Goal: Information Seeking & Learning: Learn about a topic

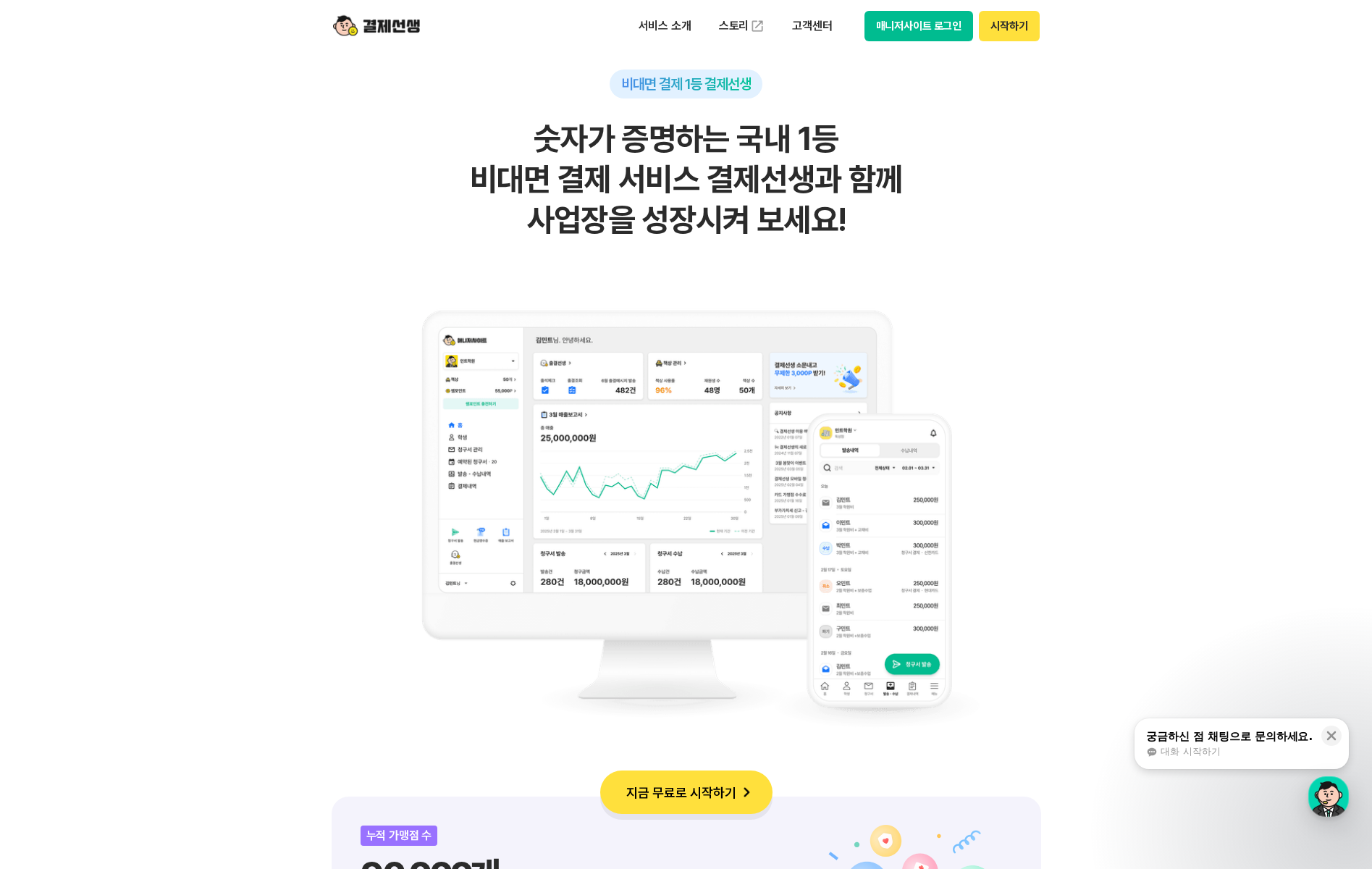
scroll to position [941, 0]
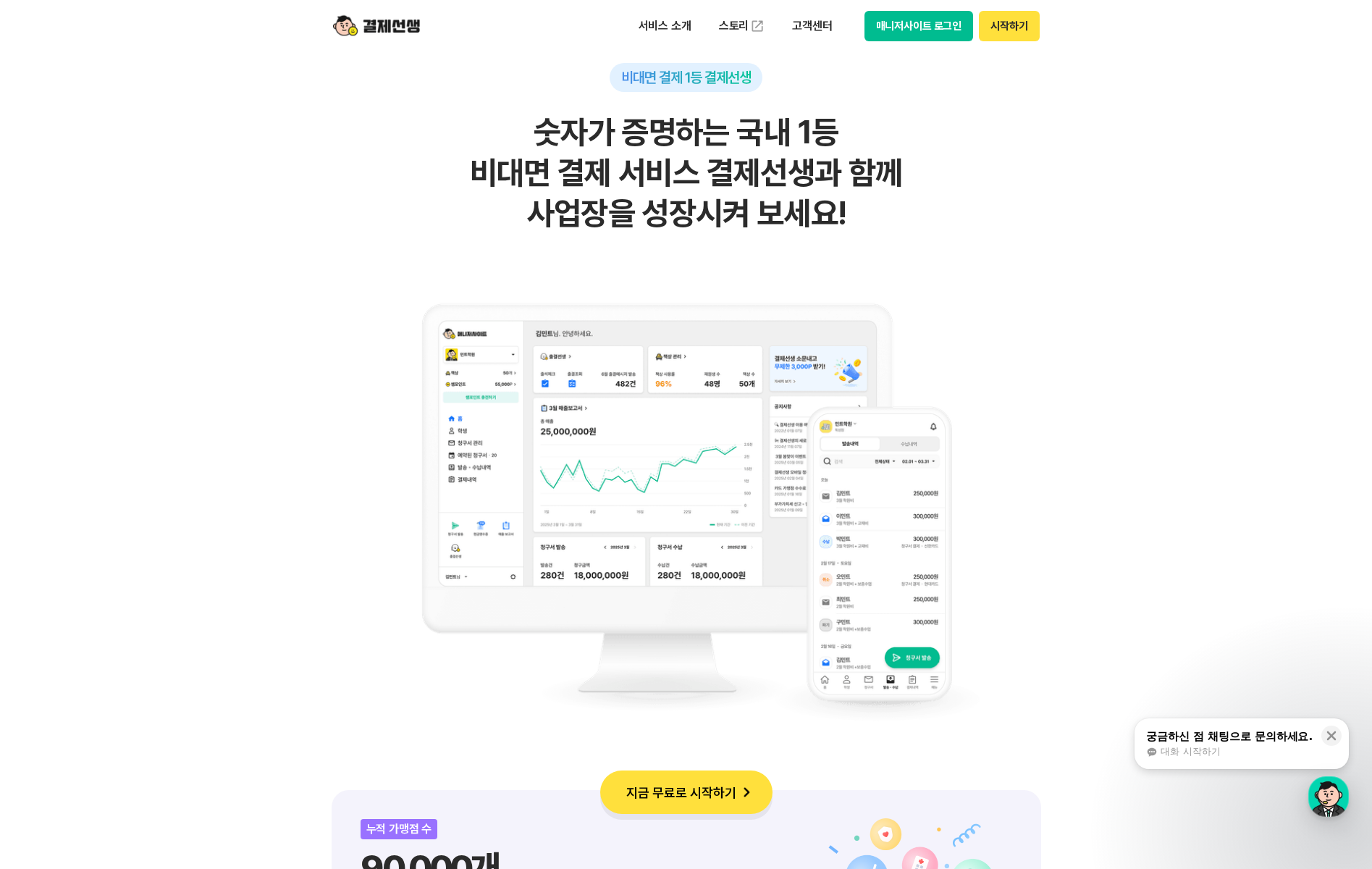
drag, startPoint x: 490, startPoint y: 172, endPoint x: 960, endPoint y: 221, distance: 472.5
click at [960, 221] on h2 "숫자가 증명하는 국내 1등 비대면 결제 서비스 결제선생과 함께 사업장을 성장시켜 보세요!" at bounding box center [686, 172] width 709 height 122
drag, startPoint x: 960, startPoint y: 221, endPoint x: 807, endPoint y: 225, distance: 153.1
click at [807, 225] on h2 "숫자가 증명하는 국내 1등 비대면 결제 서비스 결제선생과 함께 사업장을 성장시켜 보세요!" at bounding box center [686, 172] width 709 height 122
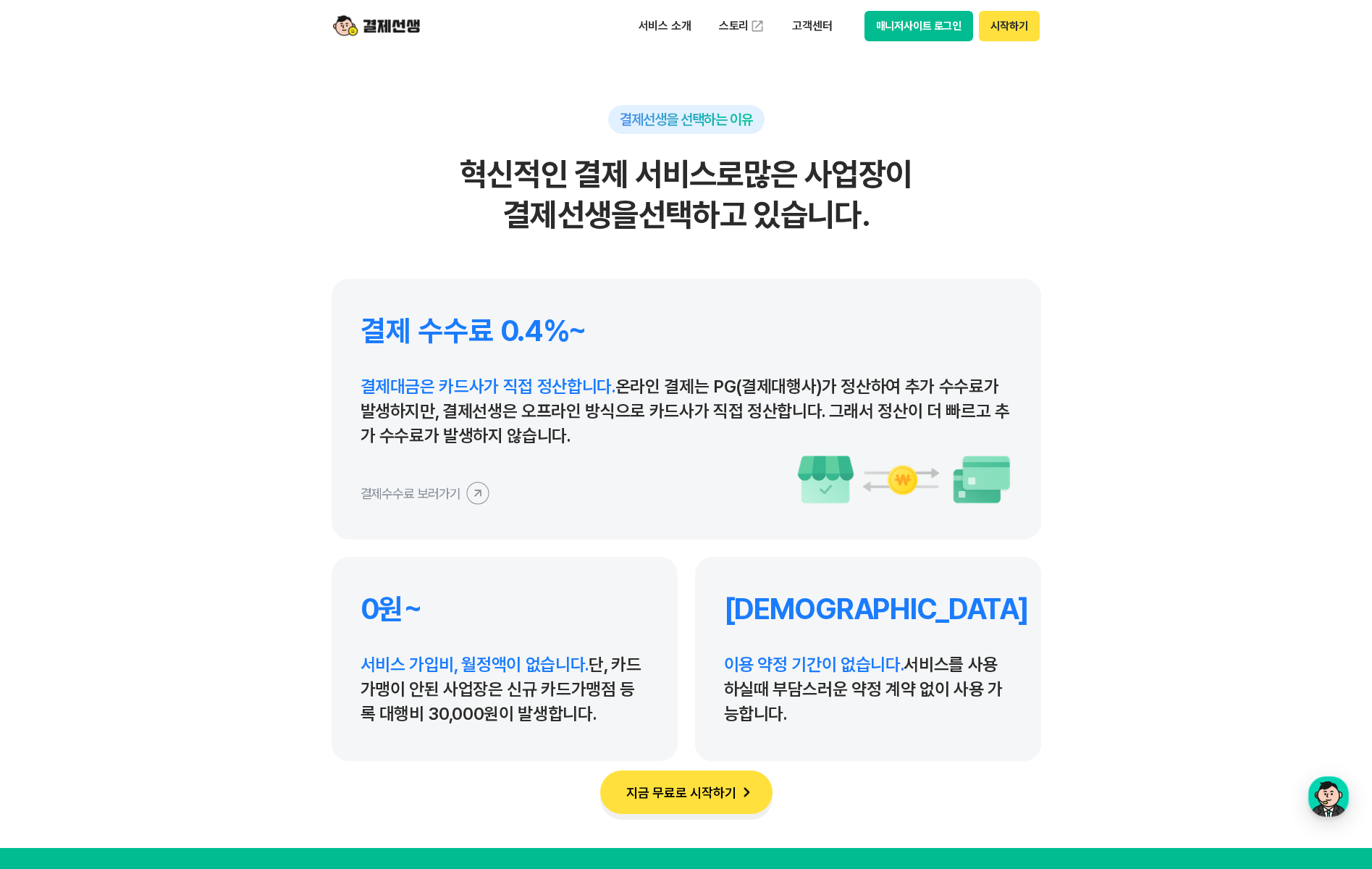
scroll to position [6574, 0]
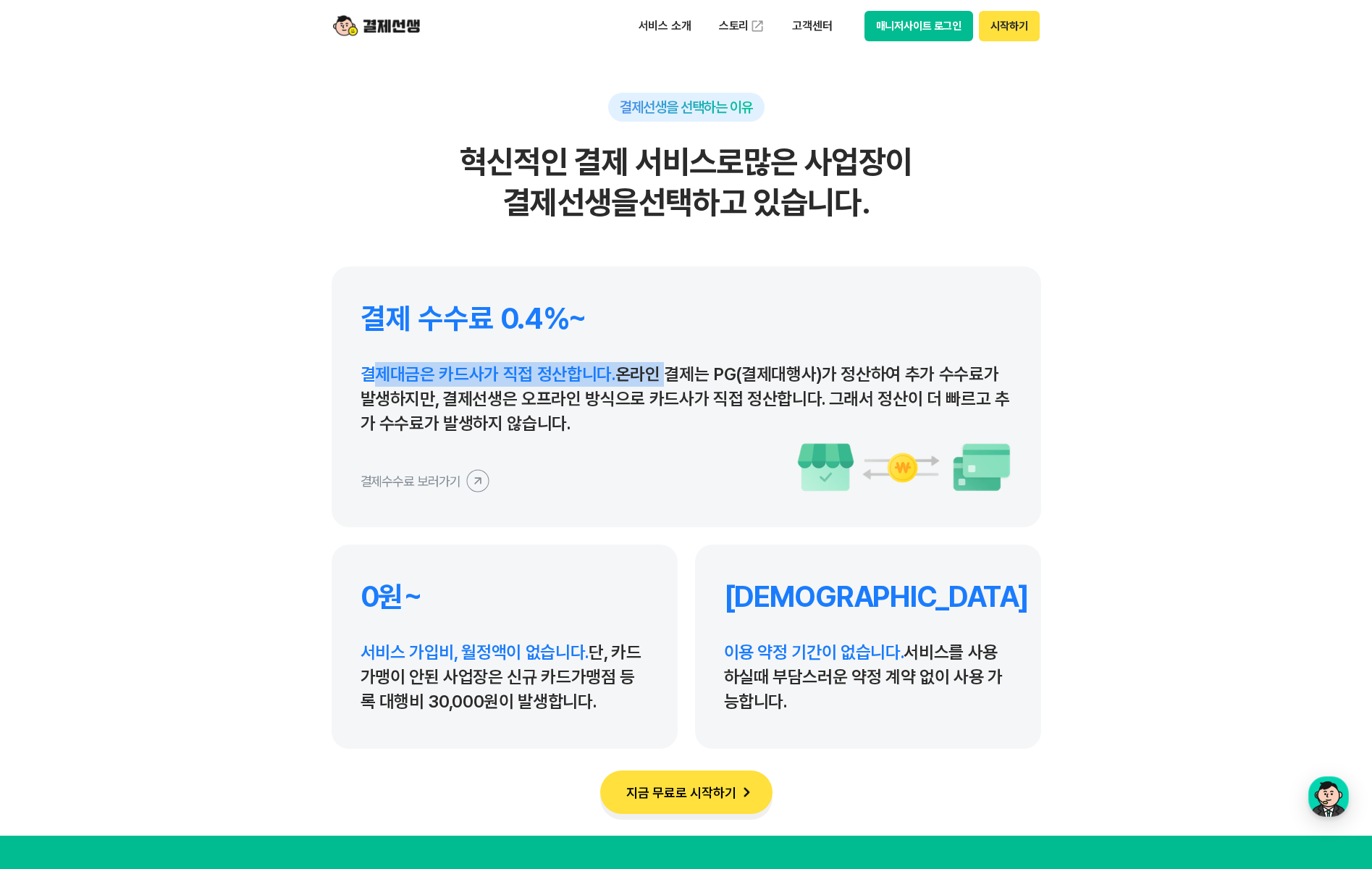
drag, startPoint x: 377, startPoint y: 375, endPoint x: 661, endPoint y: 371, distance: 284.0
click at [661, 371] on p "결제대금은 카드사가 직접 정산합니다. 온라인 결제는 PG(결제대행사)가 정산하여 추가 수수료가 발생하지만, 결제선생은 오프라인 방식으로 카드사…" at bounding box center [686, 399] width 652 height 74
drag, startPoint x: 661, startPoint y: 371, endPoint x: 656, endPoint y: 409, distance: 38.3
click at [656, 409] on p "결제대금은 카드사가 직접 정산합니다. 온라인 결제는 PG(결제대행사)가 정산하여 추가 수수료가 발생하지만, 결제선생은 오프라인 방식으로 카드사…" at bounding box center [686, 399] width 652 height 74
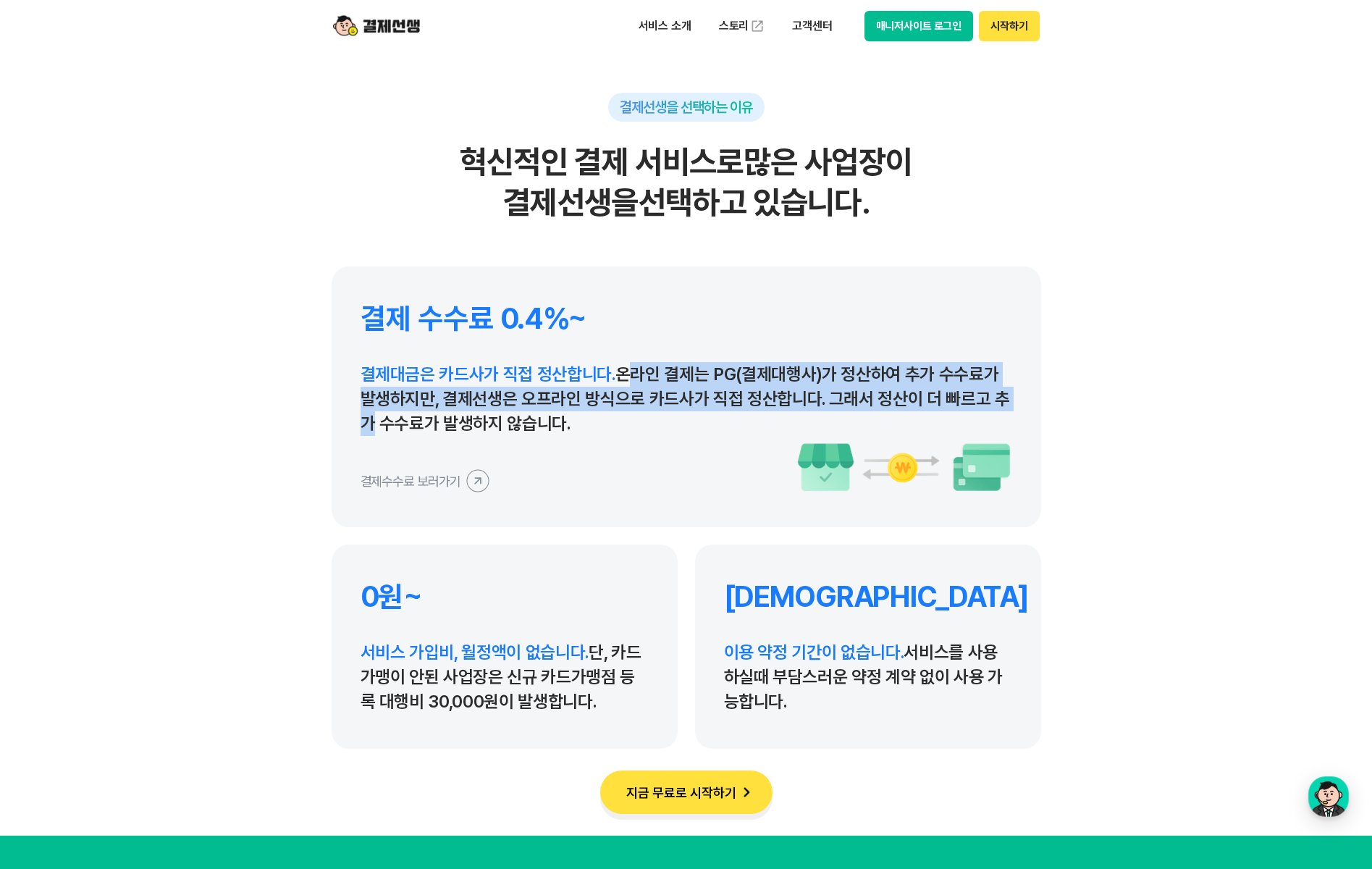
drag, startPoint x: 619, startPoint y: 382, endPoint x: 1031, endPoint y: 394, distance: 412.2
click at [1031, 394] on div "결제 수수료 0.4%~ 결제대금은 카드사가 직접 정산합니다. 온라인 결제는 PG(결제대행사)가 정산하여 추가 수수료가 발생하지만, 결제선생은 …" at bounding box center [686, 397] width 709 height 260
drag, startPoint x: 1031, startPoint y: 394, endPoint x: 971, endPoint y: 407, distance: 61.4
click at [971, 407] on p "결제대금은 카드사가 직접 정산합니다. 온라인 결제는 PG(결제대행사)가 정산하여 추가 수수료가 발생하지만, 결제선생은 오프라인 방식으로 카드사…" at bounding box center [686, 399] width 652 height 74
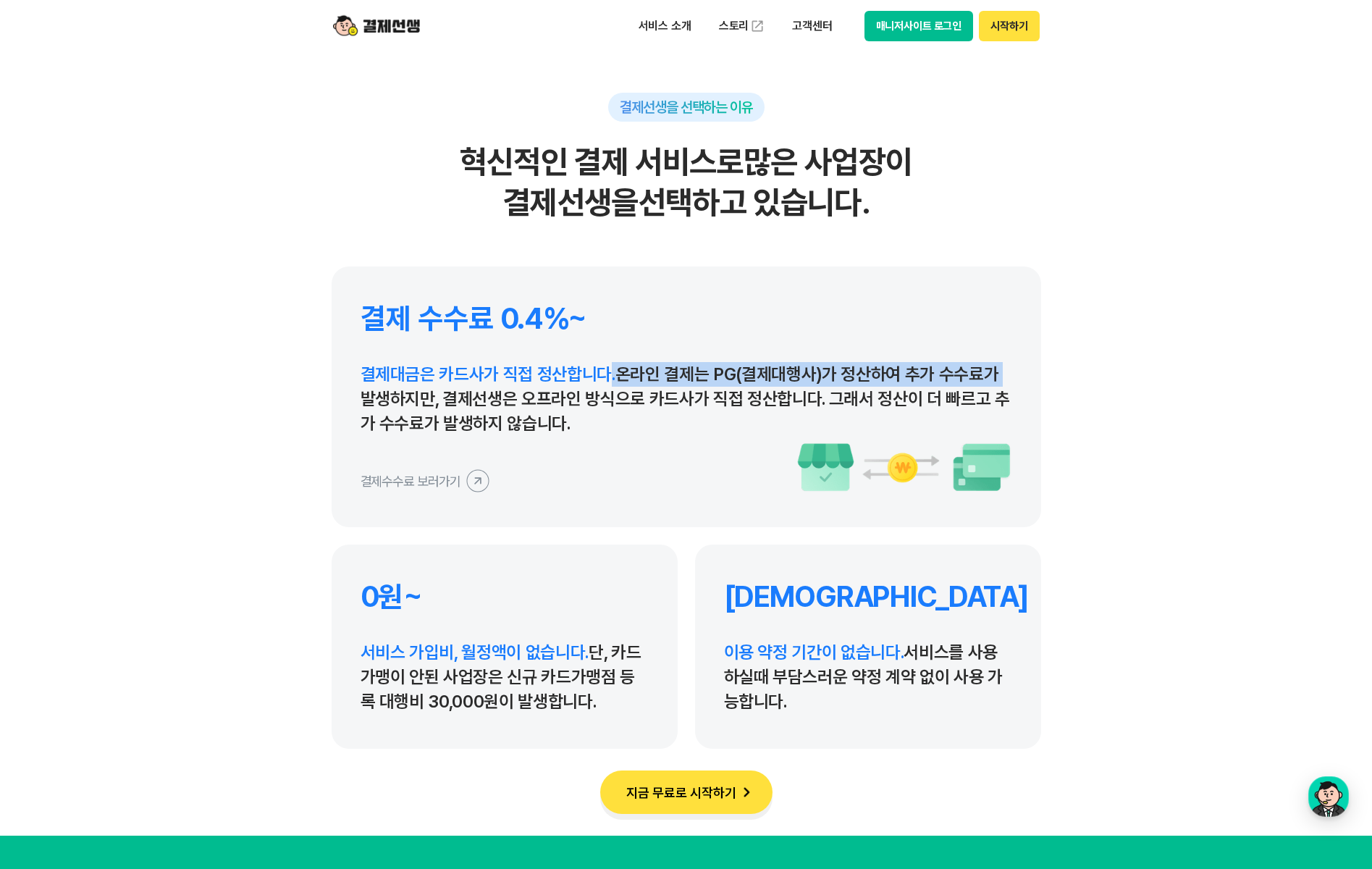
drag, startPoint x: 608, startPoint y: 366, endPoint x: 1006, endPoint y: 384, distance: 398.4
click at [1006, 384] on p "결제대금은 카드사가 직접 정산합니다. 온라인 결제는 PG(결제대행사)가 정산하여 추가 수수료가 발생하지만, 결제선생은 오프라인 방식으로 카드사…" at bounding box center [686, 399] width 652 height 74
drag, startPoint x: 1006, startPoint y: 384, endPoint x: 990, endPoint y: 400, distance: 22.6
click at [990, 400] on p "결제대금은 카드사가 직접 정산합니다. 온라인 결제는 PG(결제대행사)가 정산하여 추가 수수료가 발생하지만, 결제선생은 오프라인 방식으로 카드사…" at bounding box center [686, 399] width 652 height 74
drag, startPoint x: 337, startPoint y: 394, endPoint x: 789, endPoint y: 428, distance: 453.3
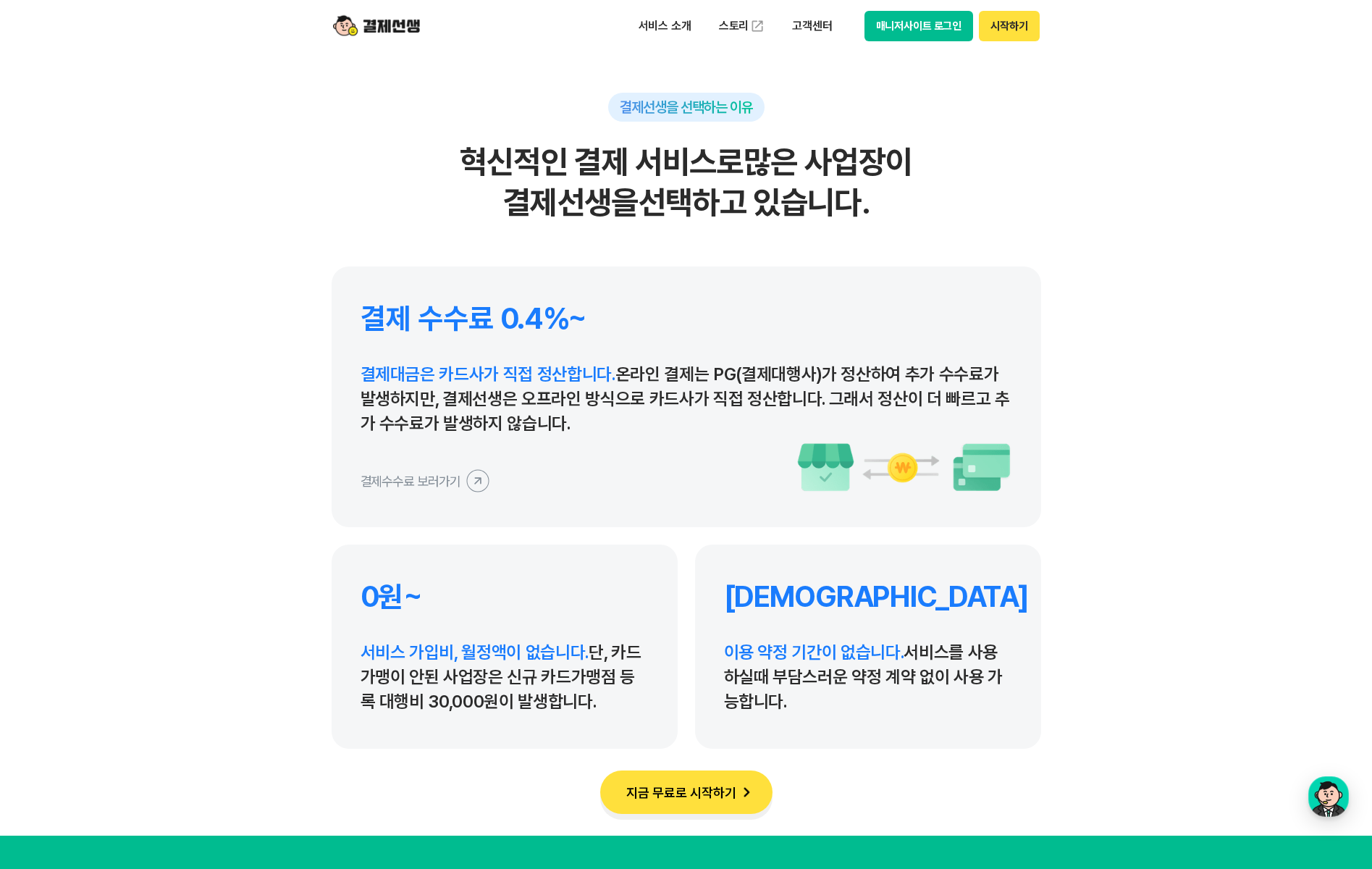
click at [789, 428] on div "결제 수수료 0.4%~ 결제대금은 카드사가 직접 정산합니다. 온라인 결제는 PG(결제대행사)가 정산하여 추가 수수료가 발생하지만, 결제선생은 …" at bounding box center [686, 397] width 709 height 260
drag, startPoint x: 789, startPoint y: 428, endPoint x: 685, endPoint y: 432, distance: 104.1
click at [685, 432] on p "결제대금은 카드사가 직접 정산합니다. 온라인 결제는 PG(결제대행사)가 정산하여 추가 수수료가 발생하지만, 결제선생은 오프라인 방식으로 카드사…" at bounding box center [686, 399] width 652 height 74
drag, startPoint x: 574, startPoint y: 397, endPoint x: 911, endPoint y: 408, distance: 337.2
click at [911, 408] on p "결제대금은 카드사가 직접 정산합니다. 온라인 결제는 PG(결제대행사)가 정산하여 추가 수수료가 발생하지만, 결제선생은 오프라인 방식으로 카드사…" at bounding box center [686, 399] width 652 height 74
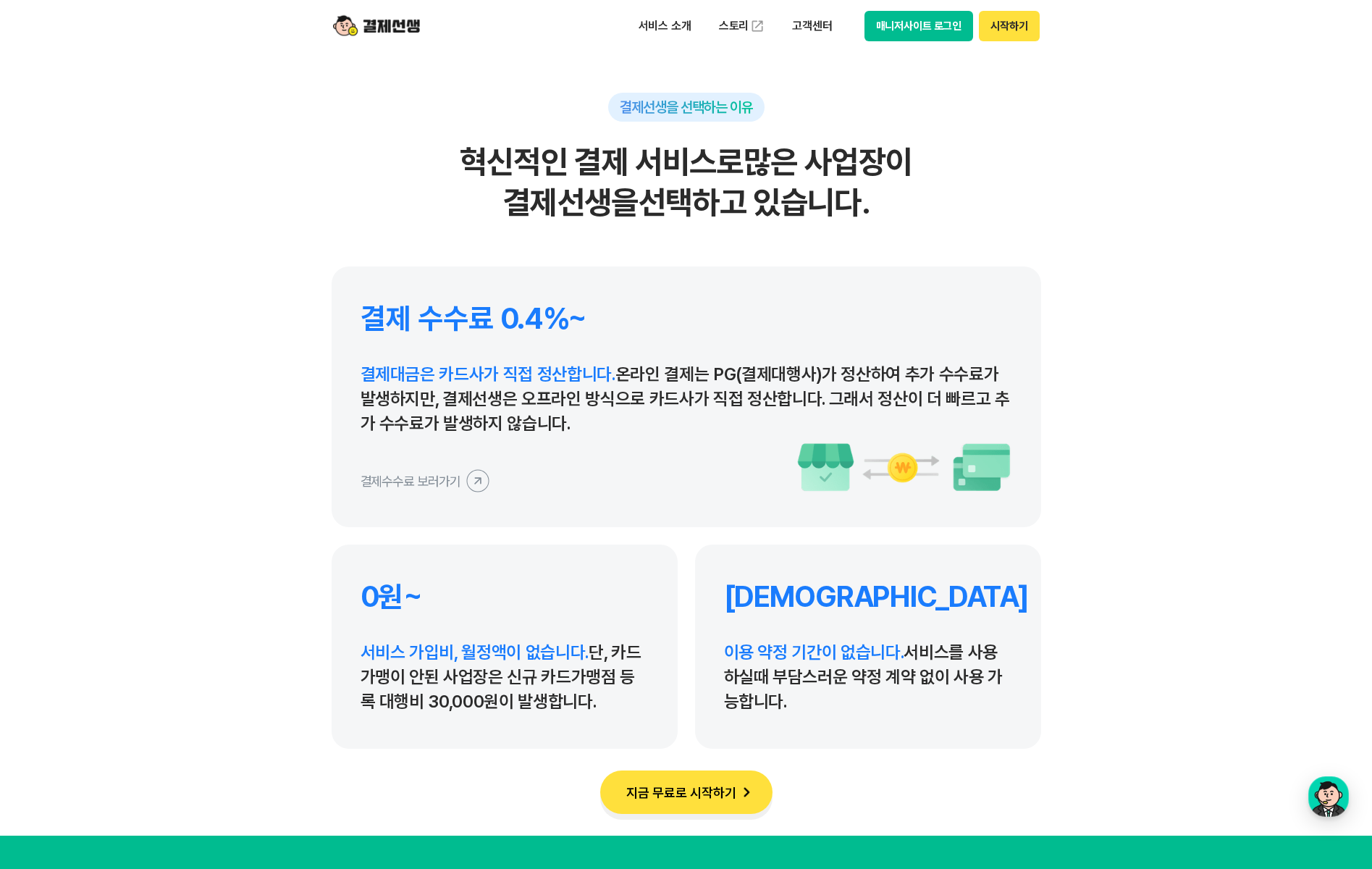
drag, startPoint x: 911, startPoint y: 408, endPoint x: 934, endPoint y: 416, distance: 24.4
click at [934, 416] on p "결제대금은 카드사가 직접 정산합니다. 온라인 결제는 PG(결제대행사)가 정산하여 추가 수수료가 발생하지만, 결제선생은 오프라인 방식으로 카드사…" at bounding box center [686, 399] width 652 height 74
drag, startPoint x: 353, startPoint y: 424, endPoint x: 638, endPoint y: 447, distance: 285.9
click at [638, 447] on div "결제 수수료 0.4%~ 결제대금은 카드사가 직접 정산합니다. 온라인 결제는 PG(결제대행사)가 정산하여 추가 수수료가 발생하지만, 결제선생은 …" at bounding box center [686, 397] width 709 height 260
drag, startPoint x: 638, startPoint y: 447, endPoint x: 612, endPoint y: 455, distance: 27.2
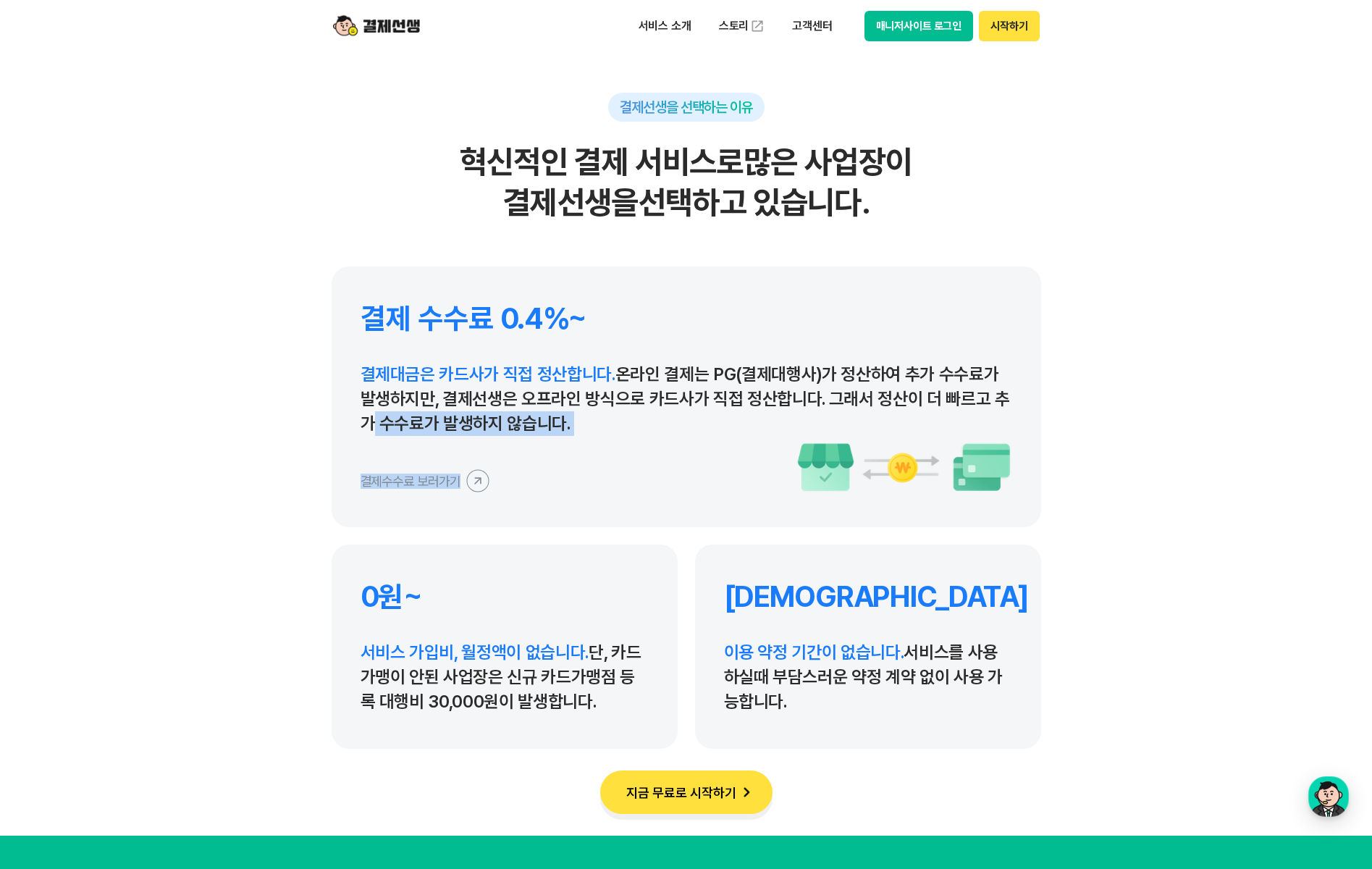
click at [608, 456] on div "결제수수료 보러가기" at bounding box center [686, 466] width 652 height 51
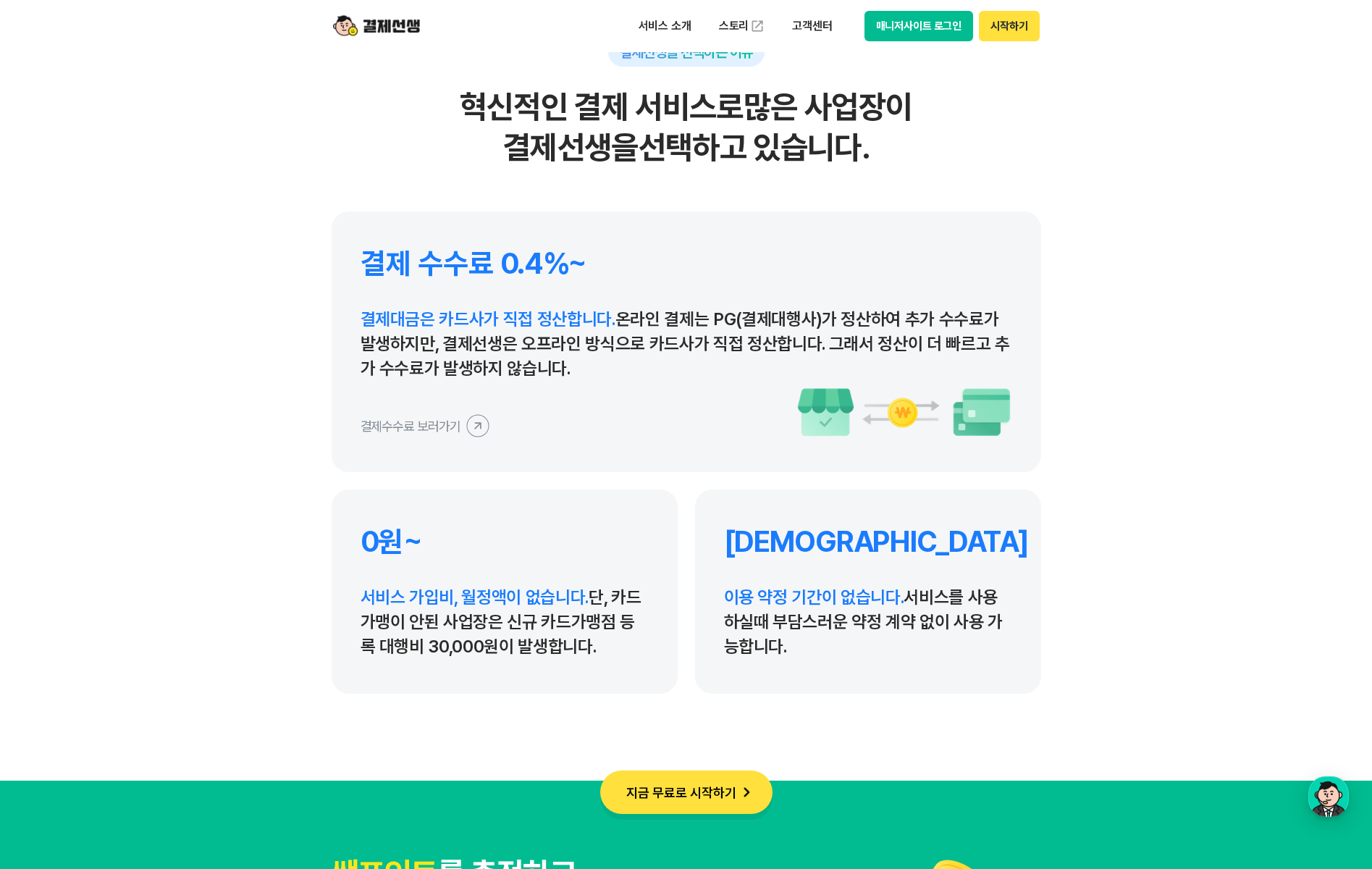
scroll to position [6792, 0]
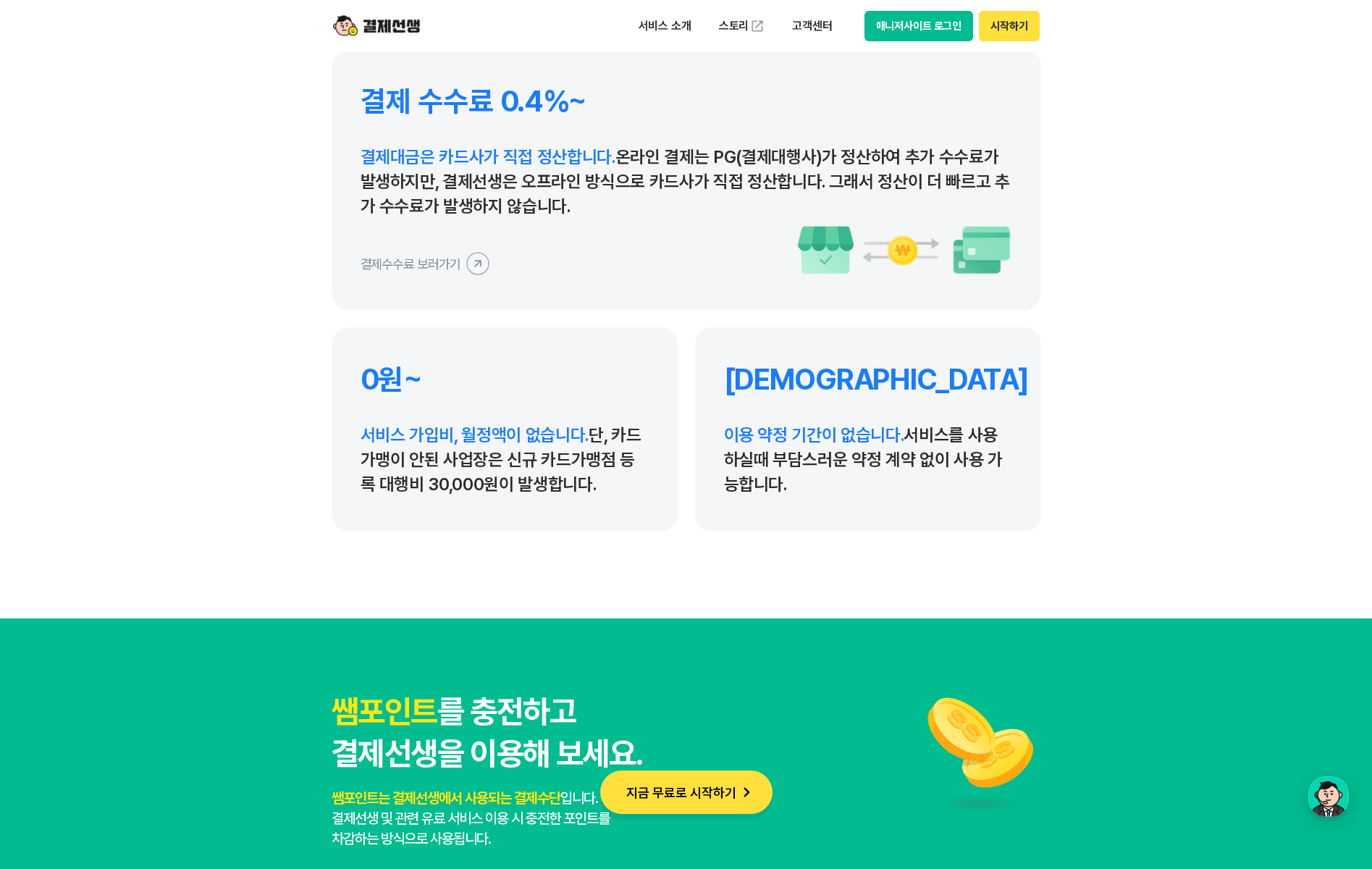
drag, startPoint x: 311, startPoint y: 441, endPoint x: 641, endPoint y: 532, distance: 342.3
click at [641, 532] on section "결제선생을 선택하는 이유 혁신적인 결제 서비스로 많은 사업장이 결제선생을 선택하고 있습니다. 결제 수수료 0.4%~ 결제대금은 카드사가 직접 …" at bounding box center [686, 153] width 1372 height 931
drag, startPoint x: 641, startPoint y: 532, endPoint x: 627, endPoint y: 555, distance: 26.9
click at [627, 555] on section "결제선생을 선택하는 이유 혁신적인 결제 서비스로 많은 사업장이 결제선생을 선택하고 있습니다. 결제 수수료 0.4%~ 결제대금은 카드사가 직접 …" at bounding box center [686, 153] width 1372 height 931
click at [699, 786] on button "지금 무료로 시작하기" at bounding box center [686, 792] width 172 height 43
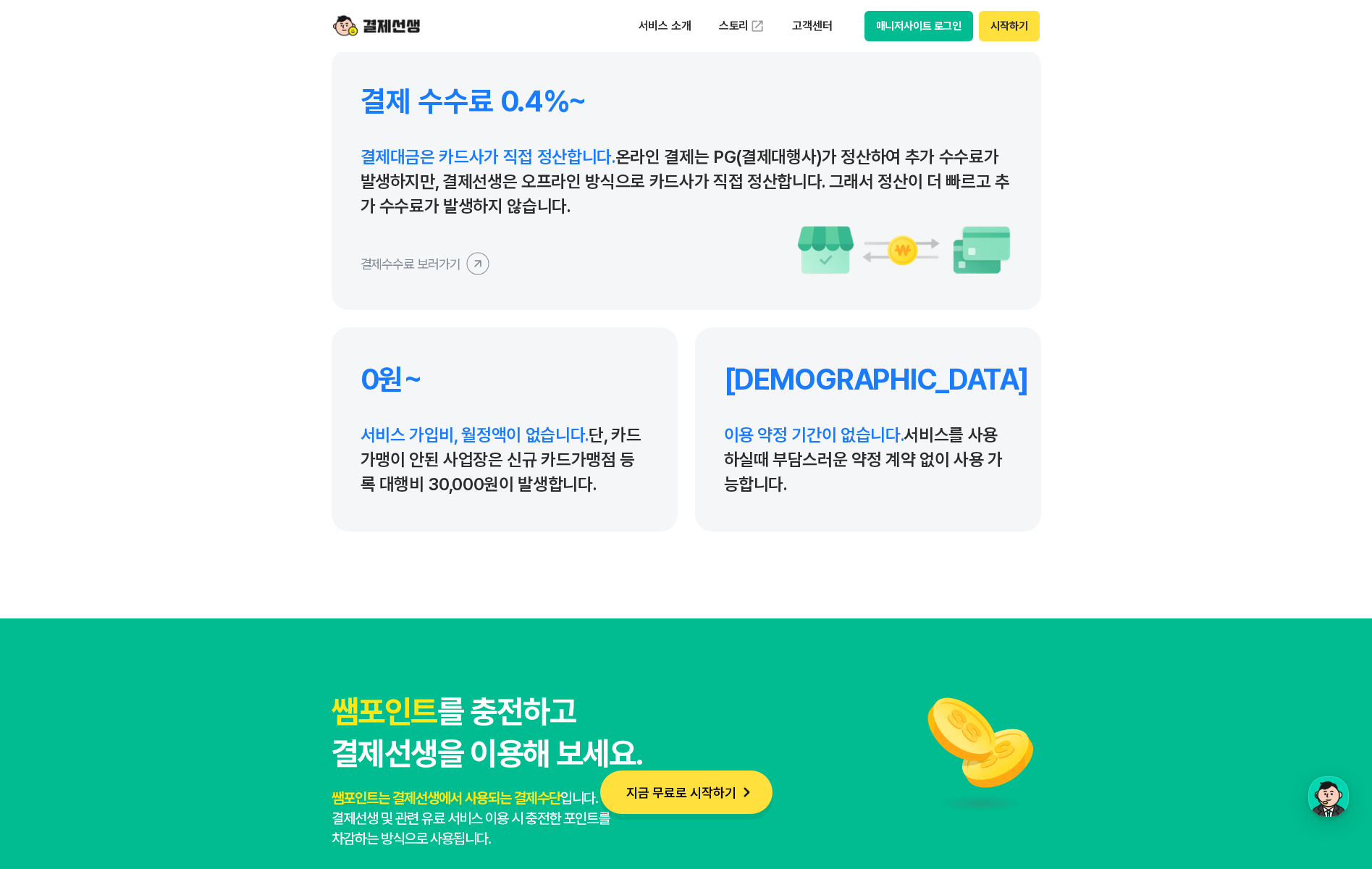
drag, startPoint x: 387, startPoint y: 435, endPoint x: 649, endPoint y: 489, distance: 267.5
click at [649, 489] on div "0원~ 서비스 가입비, 월정액이 없습니다. 단, 카드가맹이 안된 사업장은 신규 카드가맹점 등록 대행비 30,000원이 발생합니다." at bounding box center [504, 429] width 346 height 204
drag, startPoint x: 649, startPoint y: 489, endPoint x: 601, endPoint y: 501, distance: 49.5
click at [601, 501] on div "0원~ 서비스 가입비, 월정액이 없습니다. 단, 카드가맹이 안된 사업장은 신규 카드가맹점 등록 대행비 30,000원이 발생합니다." at bounding box center [504, 429] width 346 height 204
drag, startPoint x: 355, startPoint y: 464, endPoint x: 653, endPoint y: 485, distance: 298.7
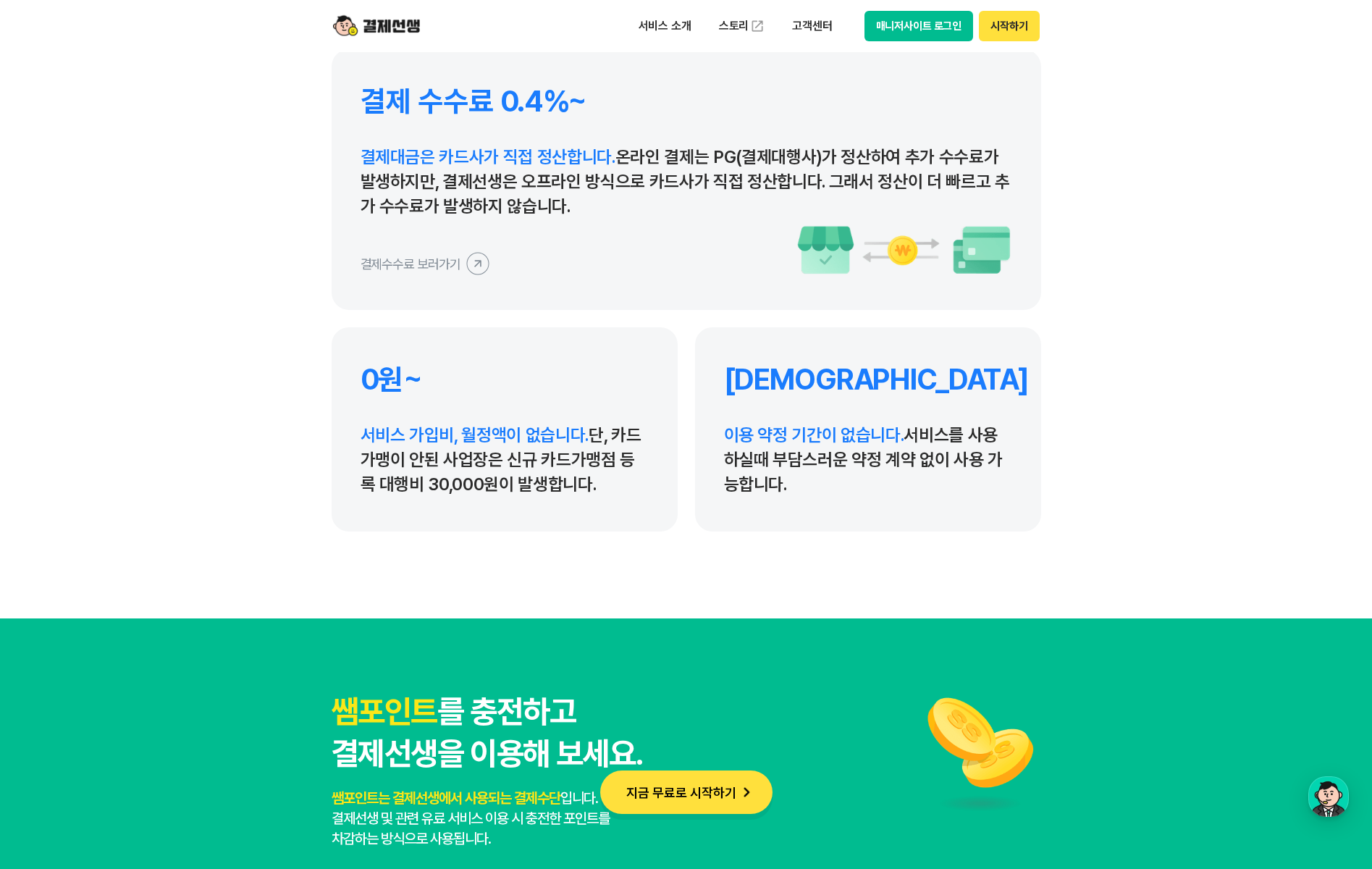
click at [653, 485] on div "0원~ 서비스 가입비, 월정액이 없습니다. 단, 카드가맹이 안된 사업장은 신규 카드가맹점 등록 대행비 30,000원이 발생합니다." at bounding box center [504, 429] width 346 height 204
drag, startPoint x: 653, startPoint y: 485, endPoint x: 627, endPoint y: 495, distance: 27.9
click at [627, 495] on p "서비스 가입비, 월정액이 없습니다. 단, 카드가맹이 안된 사업장은 신규 카드가맹점 등록 대행비 30,000원이 발생합니다." at bounding box center [504, 460] width 288 height 74
drag, startPoint x: 739, startPoint y: 439, endPoint x: 949, endPoint y: 507, distance: 220.7
click at [949, 507] on div "무약정 이용 약정 기간이 없습니다. 서비스를 사용하실때 부담스러운 약정 계약 없이 사용 가능합니다." at bounding box center [867, 429] width 346 height 204
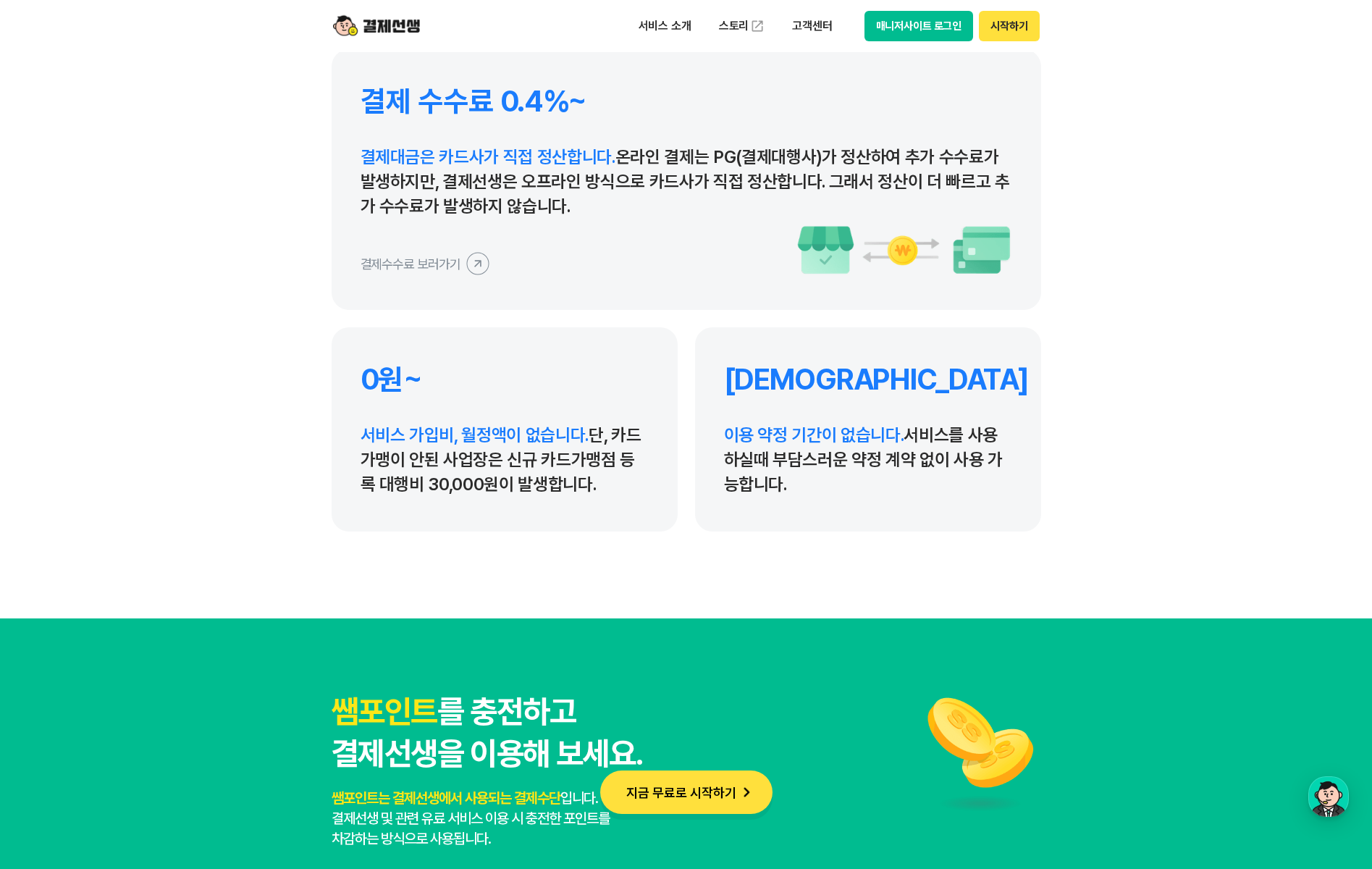
drag, startPoint x: 949, startPoint y: 507, endPoint x: 890, endPoint y: 515, distance: 59.5
click at [890, 515] on div "무약정 이용 약정 기간이 없습니다. 서비스를 사용하실때 부담스러운 약정 계약 없이 사용 가능합니다." at bounding box center [867, 429] width 346 height 204
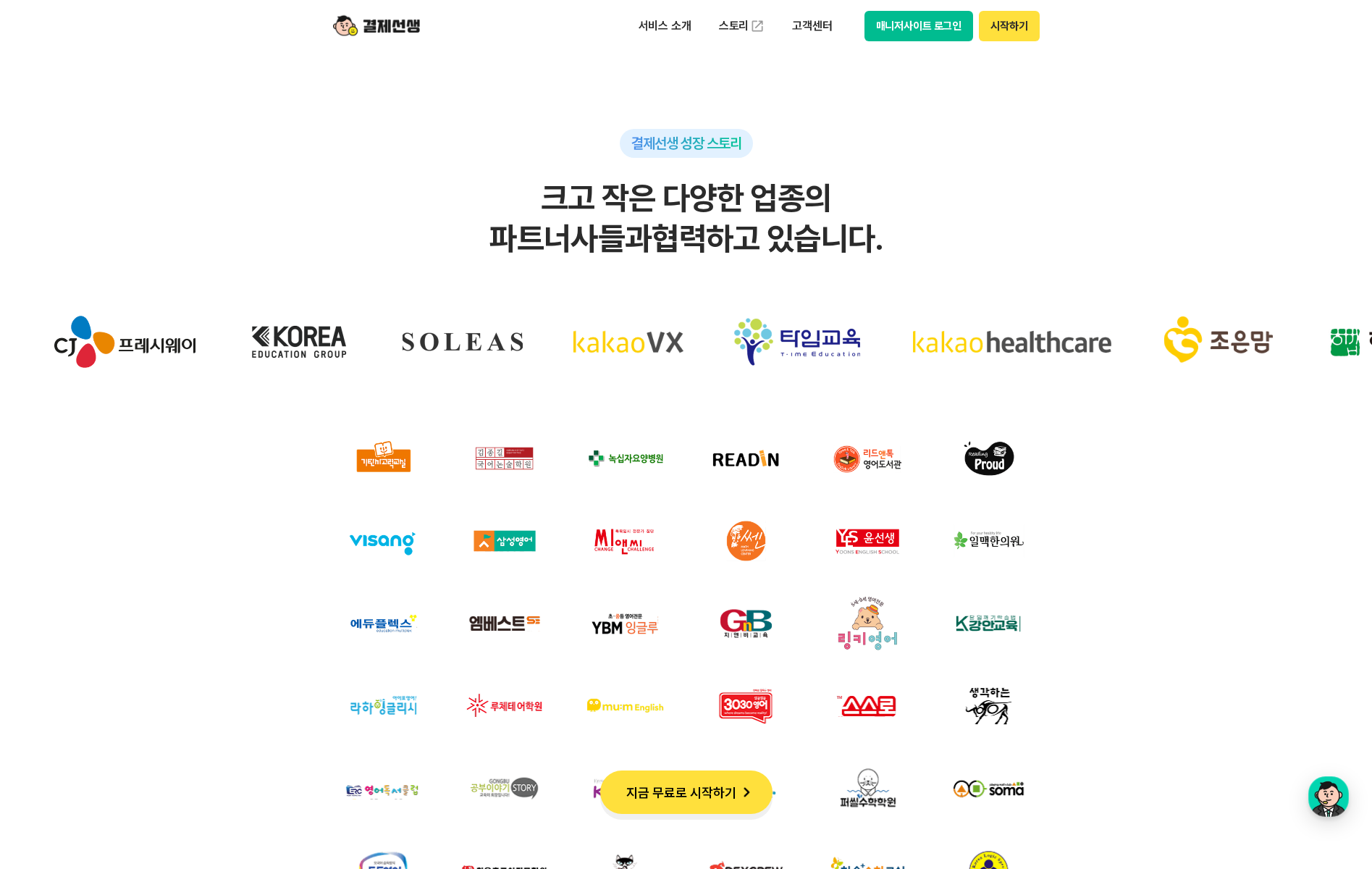
scroll to position [4345, 0]
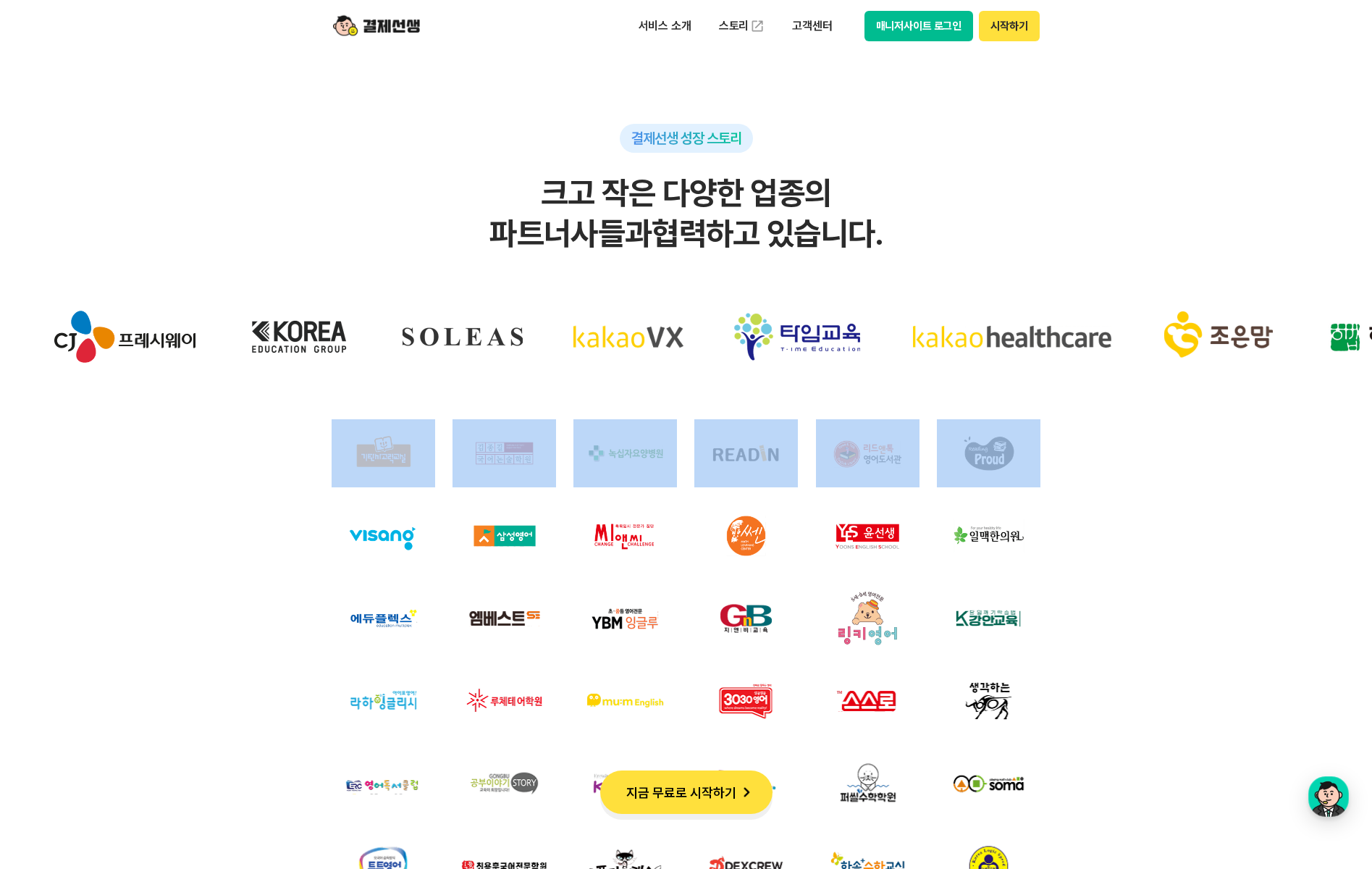
drag, startPoint x: 261, startPoint y: 462, endPoint x: 1088, endPoint y: 472, distance: 827.1
click at [1088, 472] on div at bounding box center [686, 683] width 1313 height 765
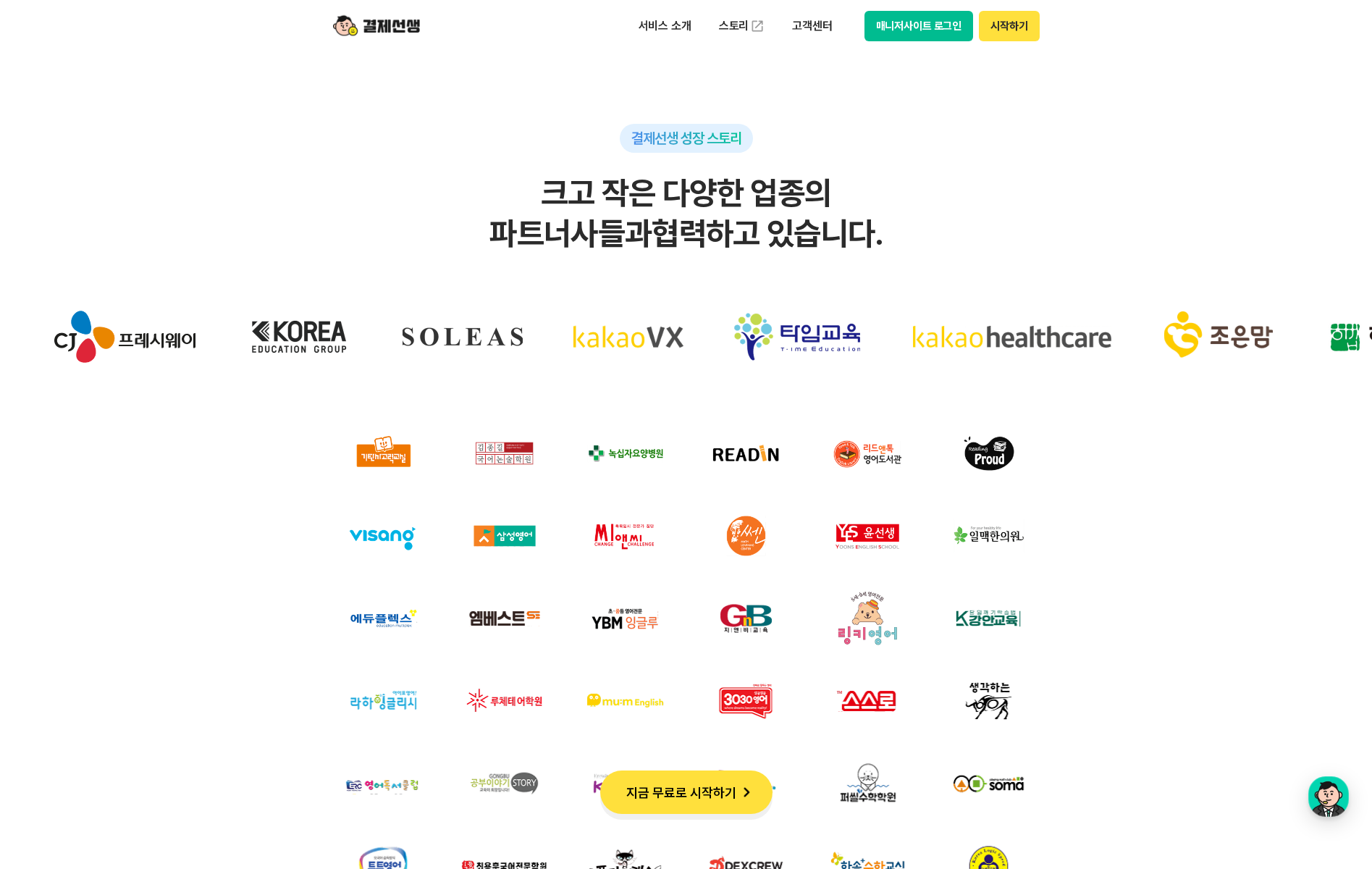
drag, startPoint x: 1088, startPoint y: 472, endPoint x: 1101, endPoint y: 545, distance: 74.1
click at [1101, 545] on div at bounding box center [686, 683] width 1313 height 765
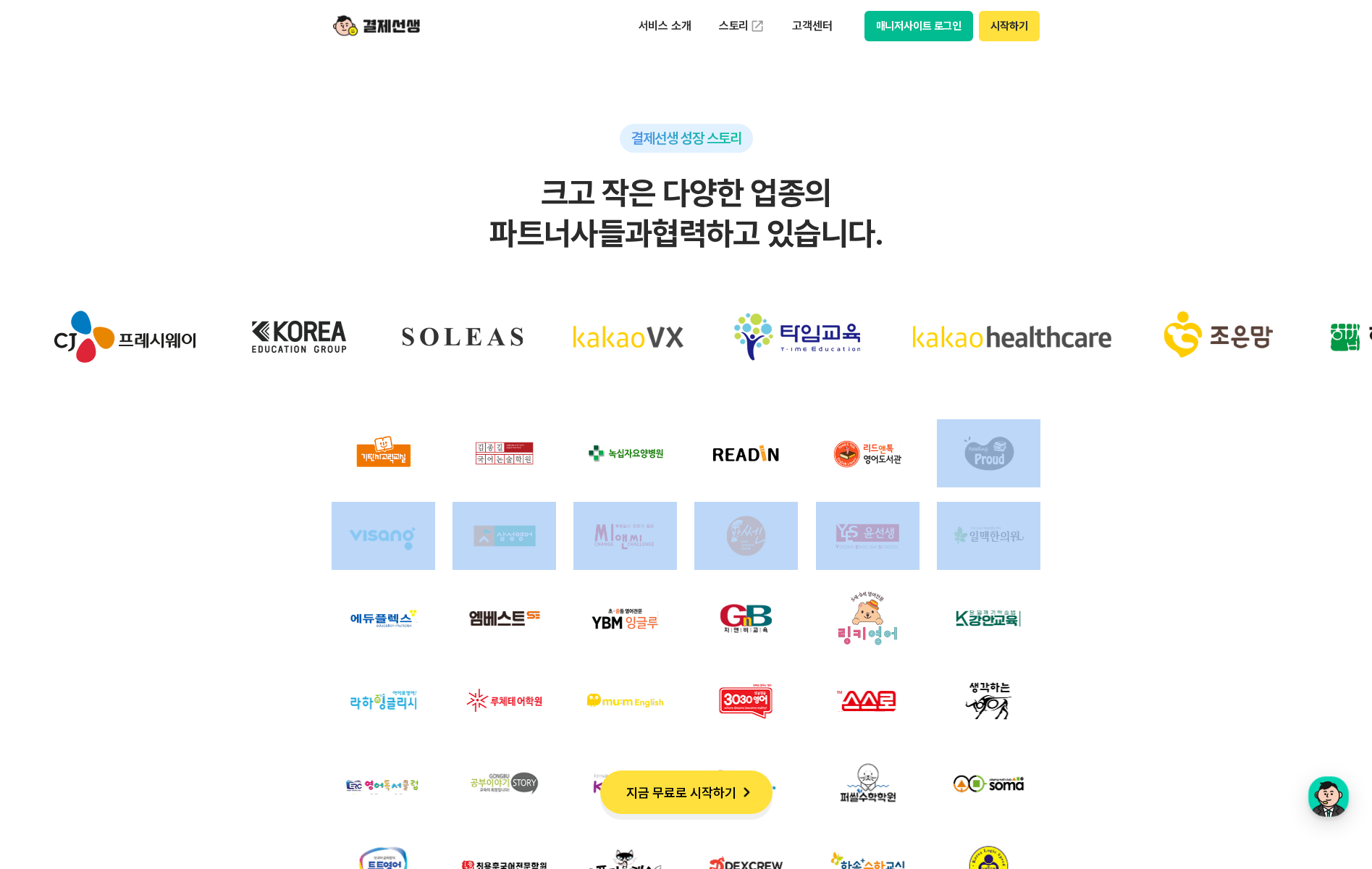
drag, startPoint x: 259, startPoint y: 527, endPoint x: 1147, endPoint y: 541, distance: 888.1
click at [1147, 541] on div at bounding box center [686, 683] width 1313 height 765
drag, startPoint x: 1147, startPoint y: 541, endPoint x: 1097, endPoint y: 568, distance: 56.8
click at [1097, 568] on div at bounding box center [686, 683] width 1313 height 765
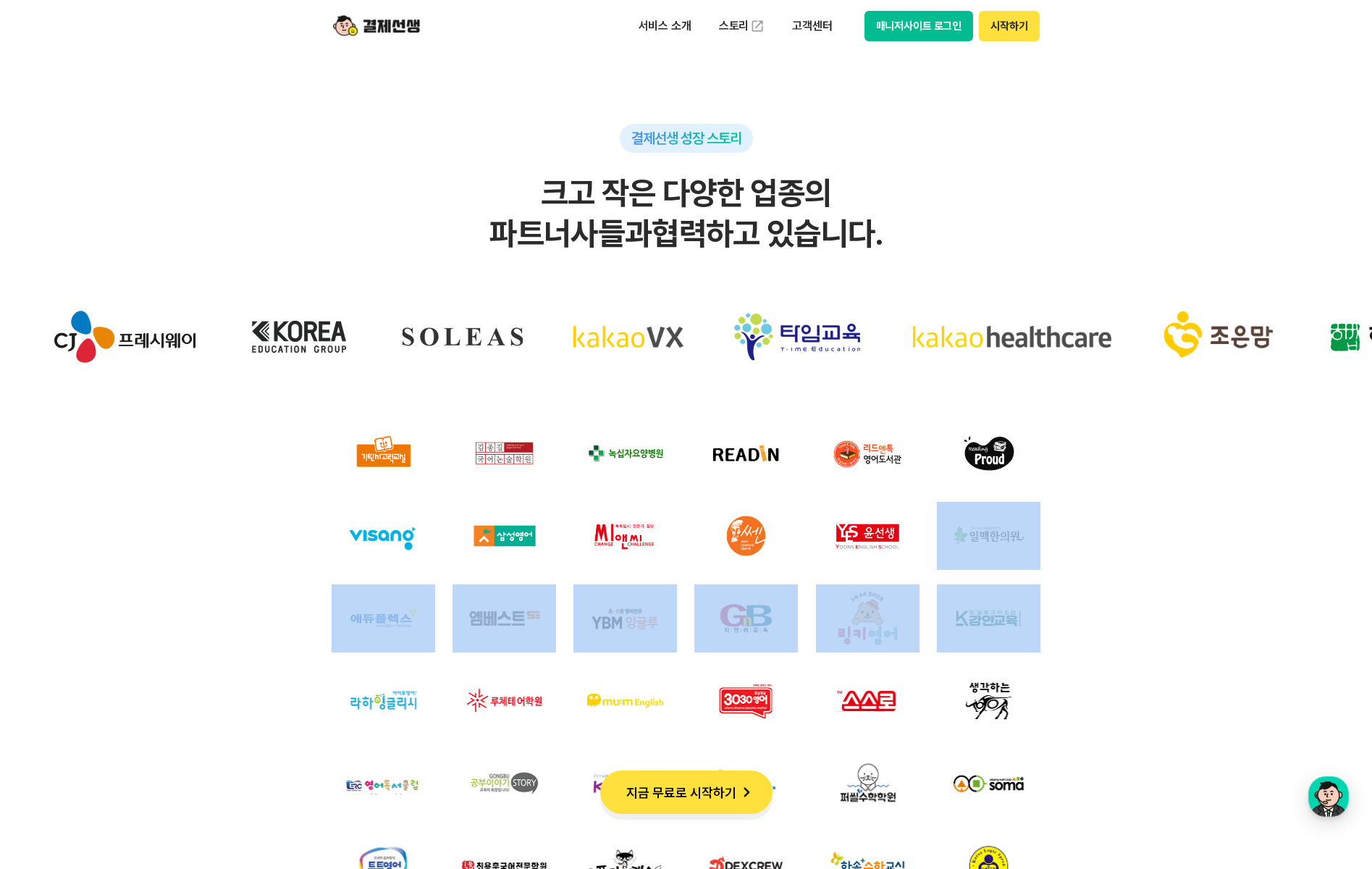
drag, startPoint x: 299, startPoint y: 627, endPoint x: 1105, endPoint y: 633, distance: 806.0
click at [1105, 633] on div at bounding box center [686, 683] width 1313 height 765
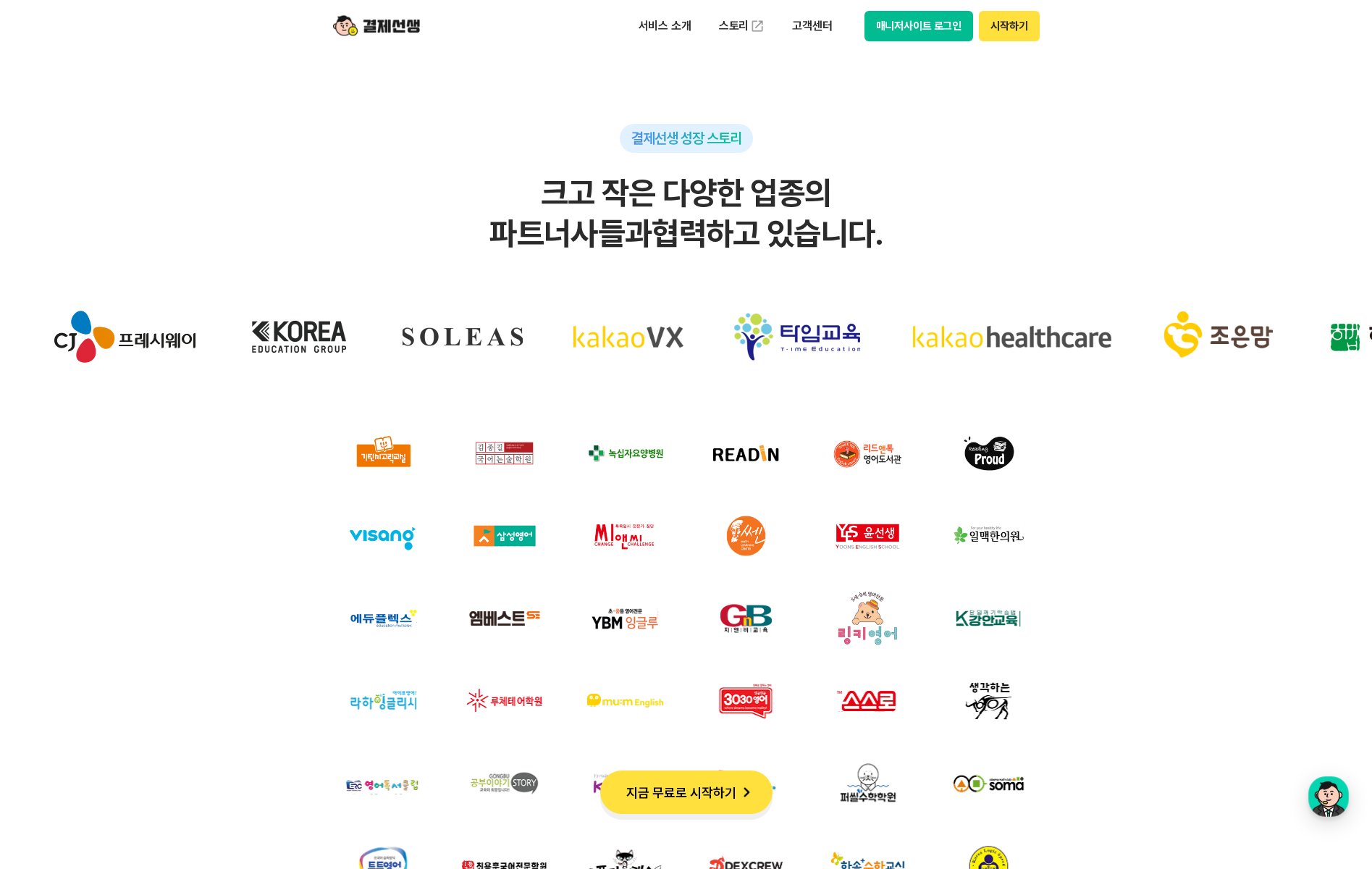
drag, startPoint x: 1105, startPoint y: 633, endPoint x: 1095, endPoint y: 672, distance: 40.3
click at [1095, 672] on div at bounding box center [686, 683] width 1313 height 765
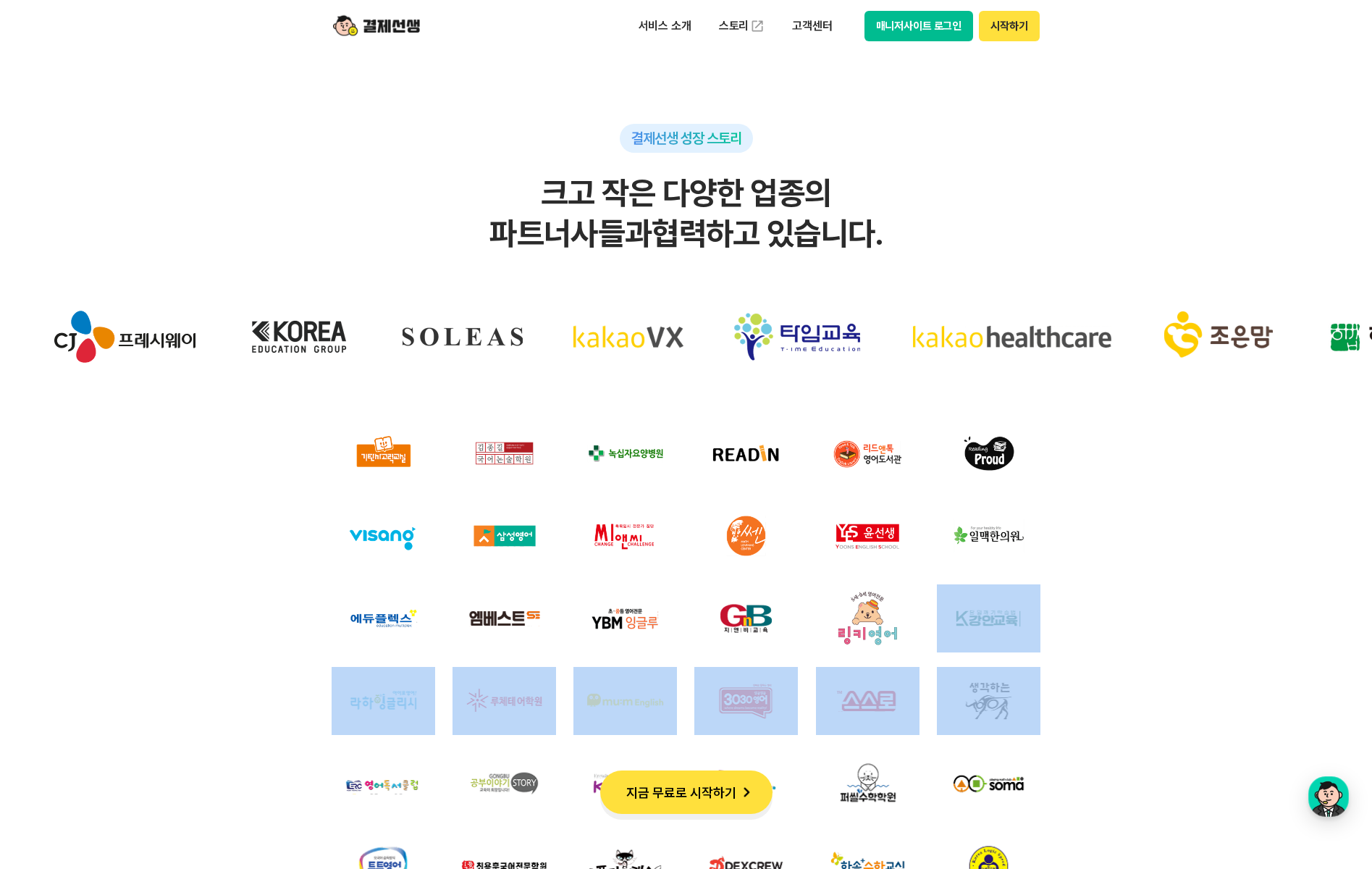
drag, startPoint x: 273, startPoint y: 701, endPoint x: 1194, endPoint y: 700, distance: 921.0
click at [1194, 700] on div at bounding box center [686, 683] width 1313 height 765
drag, startPoint x: 1194, startPoint y: 700, endPoint x: 1094, endPoint y: 743, distance: 108.9
click at [1108, 741] on div at bounding box center [686, 683] width 1313 height 765
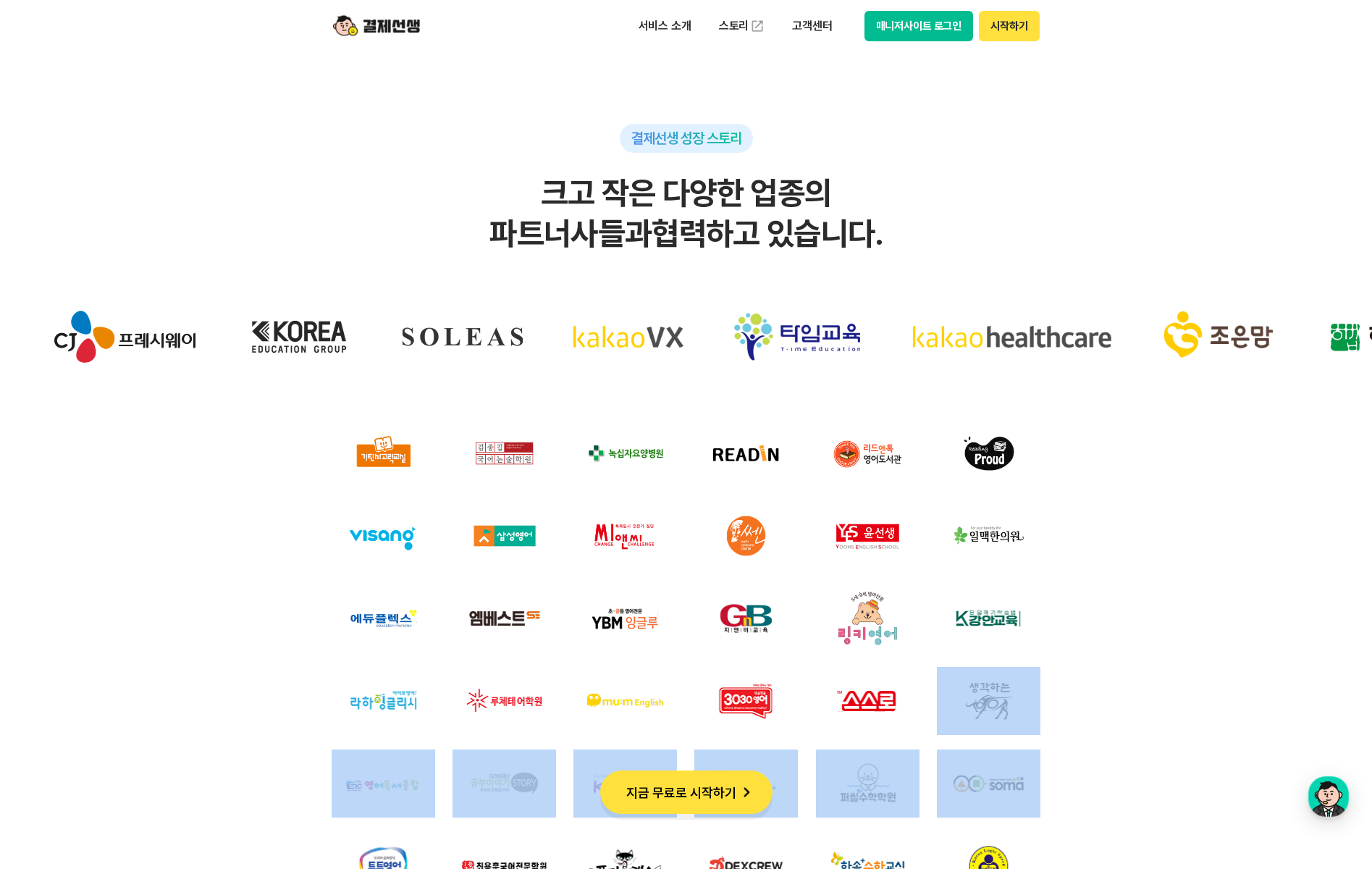
drag, startPoint x: 597, startPoint y: 782, endPoint x: 1126, endPoint y: 785, distance: 529.0
click at [1126, 785] on div at bounding box center [686, 683] width 1313 height 765
drag, startPoint x: 1126, startPoint y: 785, endPoint x: 1079, endPoint y: 781, distance: 47.2
click at [1079, 781] on div at bounding box center [686, 683] width 1313 height 765
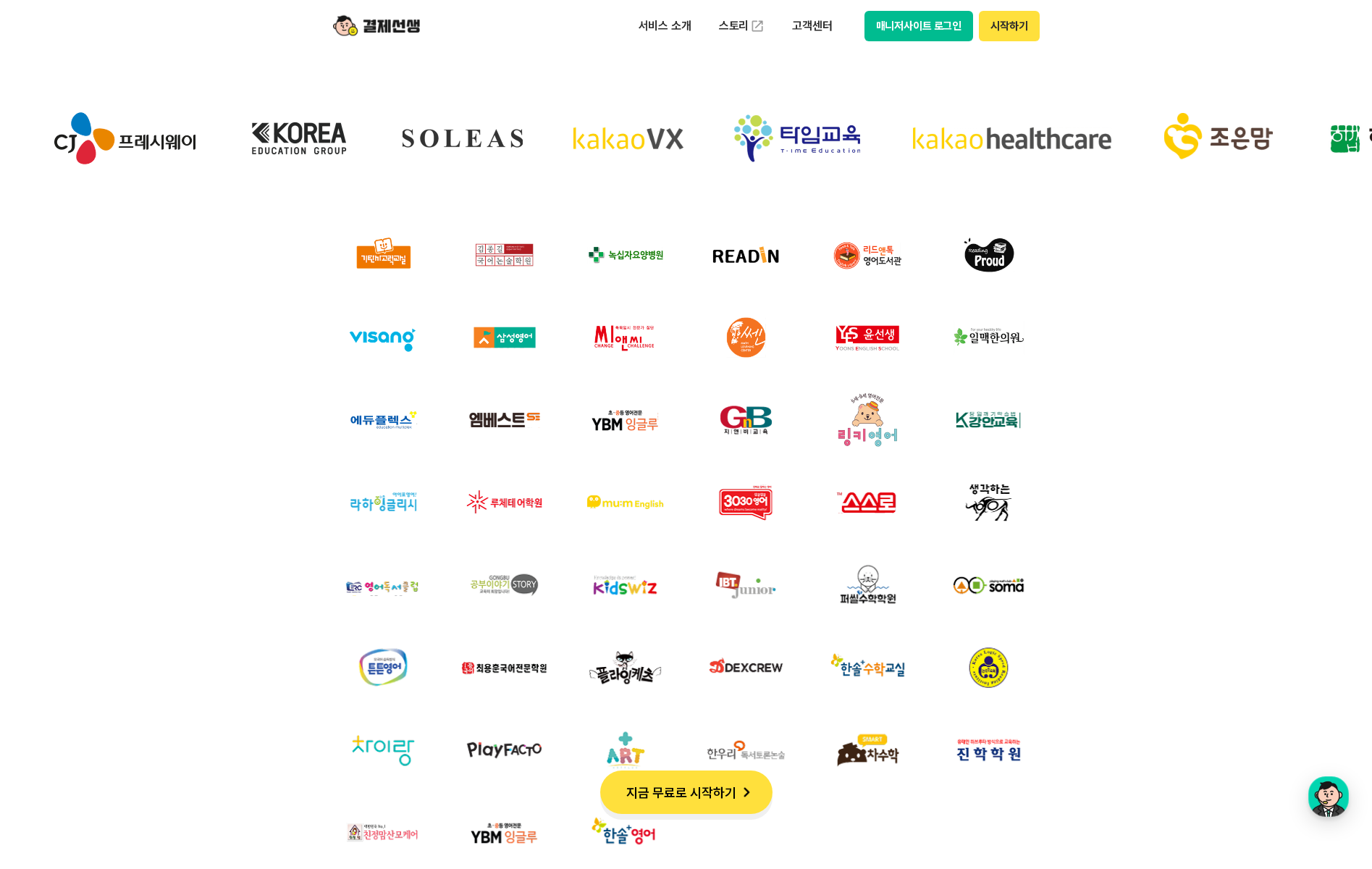
scroll to position [4562, 0]
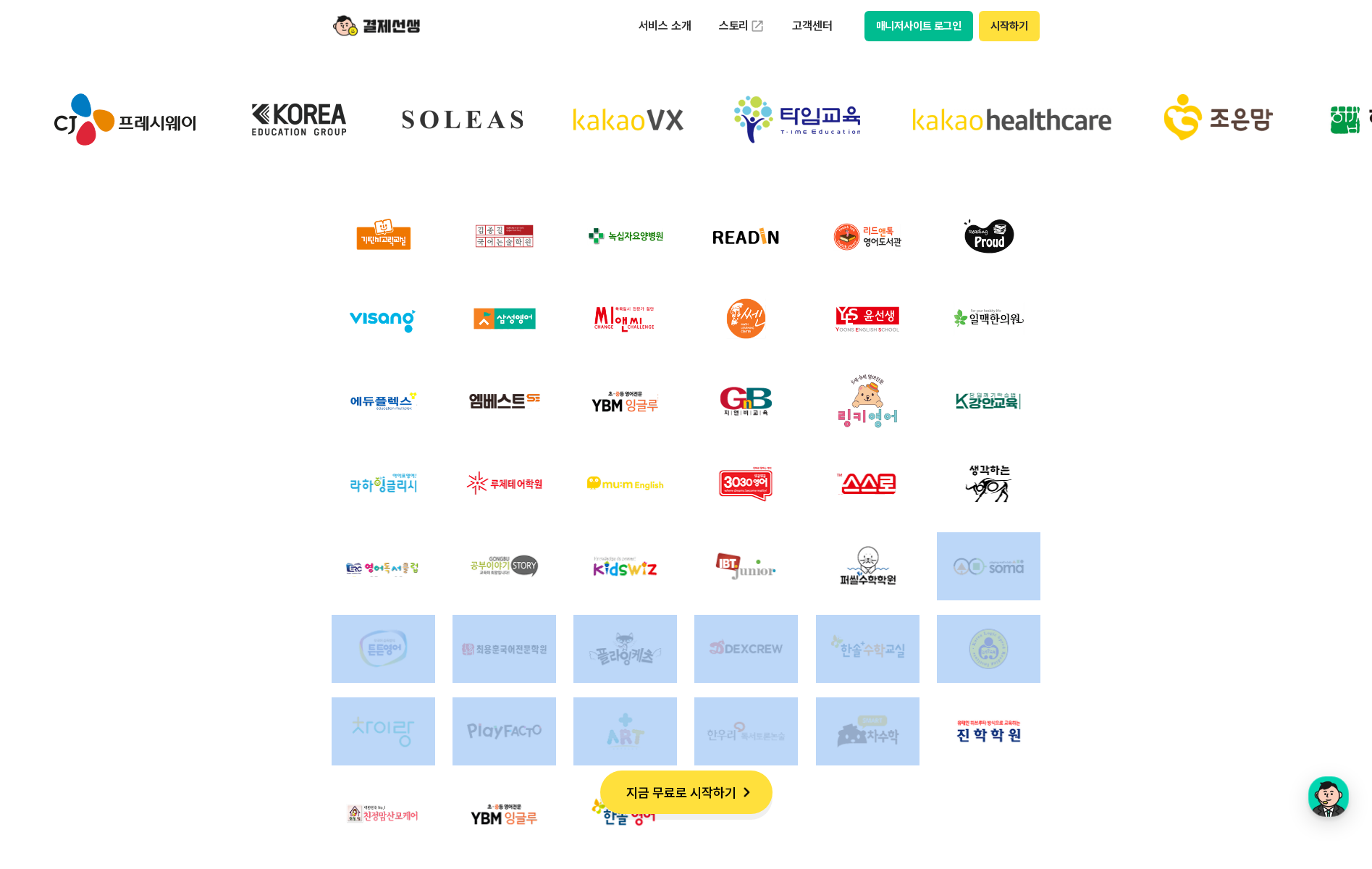
drag, startPoint x: 234, startPoint y: 669, endPoint x: 1055, endPoint y: 772, distance: 827.4
click at [1055, 772] on div at bounding box center [686, 466] width 1313 height 765
drag, startPoint x: 1055, startPoint y: 772, endPoint x: 1026, endPoint y: 794, distance: 36.4
click at [1026, 794] on div at bounding box center [686, 524] width 709 height 646
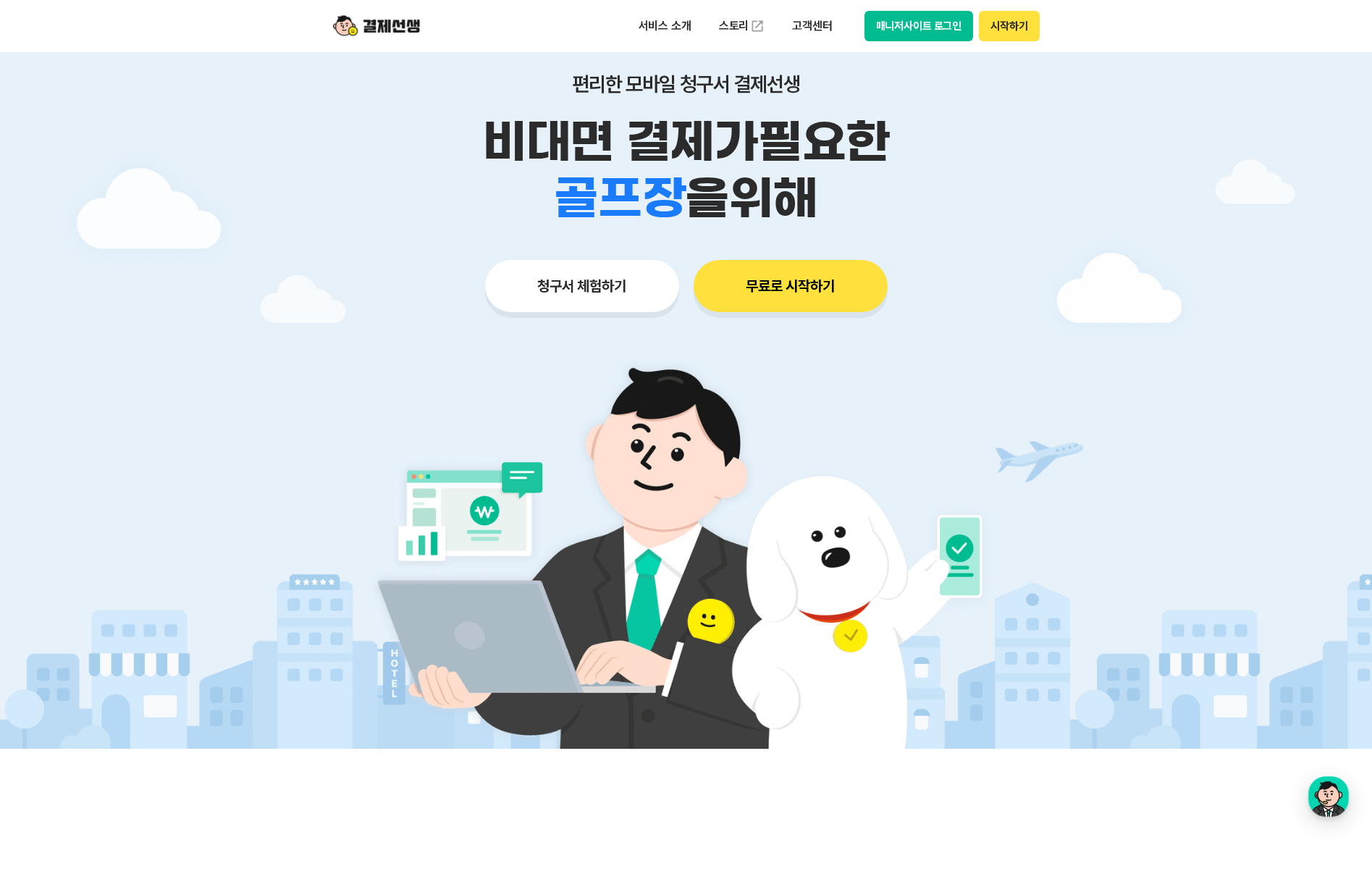
scroll to position [0, 0]
